Goal: Use online tool/utility: Utilize a website feature to perform a specific function

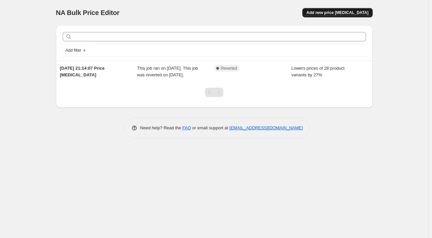
click at [356, 10] on span "Add new price [MEDICAL_DATA]" at bounding box center [337, 12] width 62 height 5
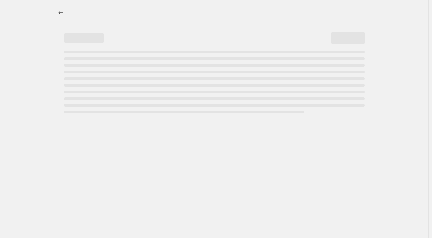
select select "percentage"
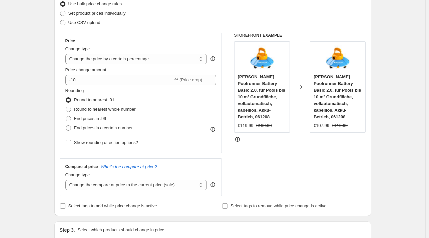
scroll to position [97, 0]
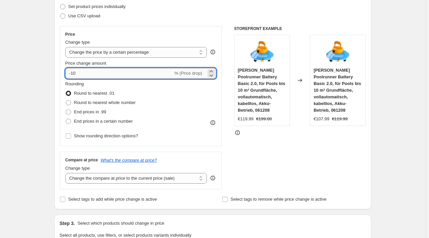
click at [161, 70] on input "-10" at bounding box center [119, 73] width 108 height 11
type input "-1"
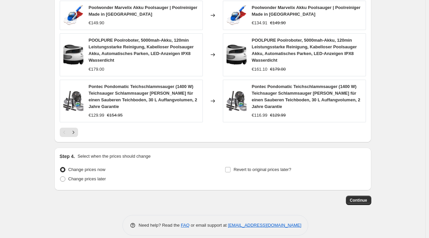
scroll to position [472, 0]
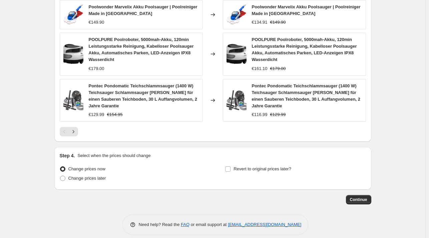
type input "-30"
click at [351, 164] on div "Revert to original prices later?" at bounding box center [295, 174] width 141 height 20
click at [359, 197] on span "Continue" at bounding box center [358, 199] width 17 height 5
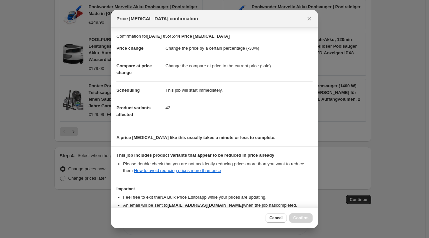
scroll to position [42, 0]
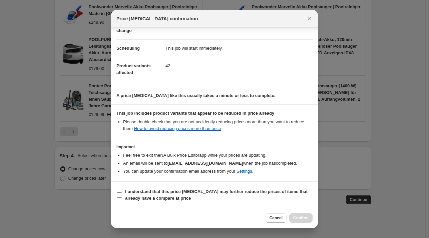
click at [176, 190] on b "I understand that this price [MEDICAL_DATA] may further reduce the prices of it…" at bounding box center [216, 195] width 182 height 12
click at [122, 192] on input "I understand that this price [MEDICAL_DATA] may further reduce the prices of it…" at bounding box center [119, 194] width 5 height 5
checkbox input "true"
click at [301, 219] on span "Confirm" at bounding box center [300, 217] width 15 height 5
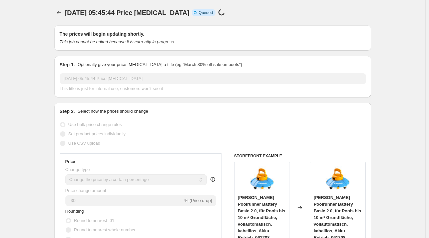
scroll to position [472, 0]
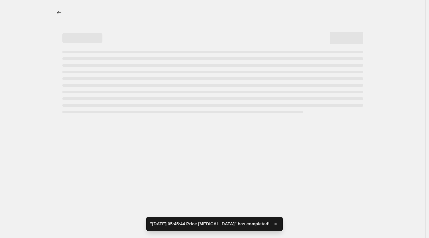
select select "percentage"
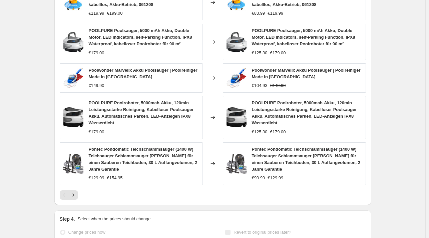
scroll to position [0, 0]
